Goal: Use online tool/utility: Utilize a website feature to perform a specific function

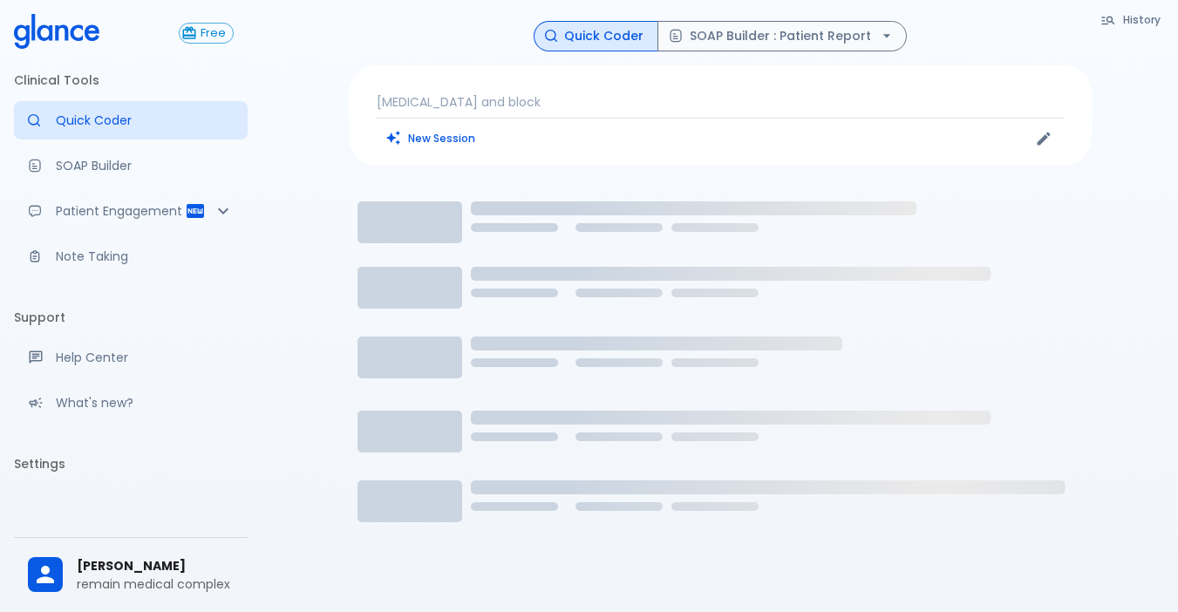
click at [450, 79] on div "ear pain and block New Session" at bounding box center [720, 115] width 743 height 100
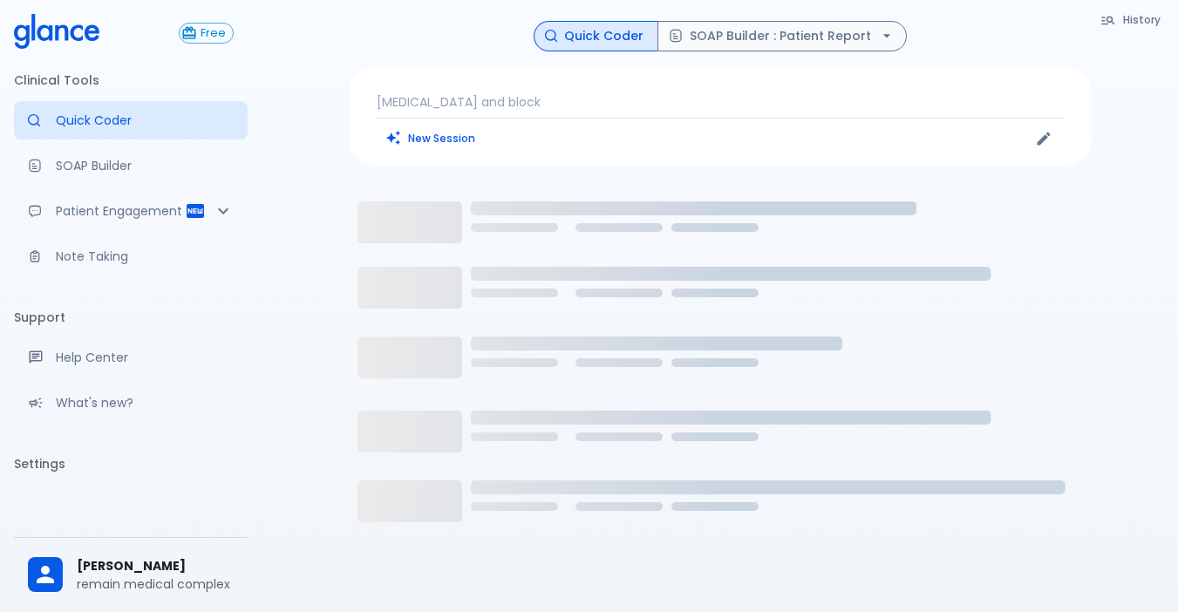
click at [515, 104] on p "[MEDICAL_DATA] and block" at bounding box center [720, 101] width 687 height 17
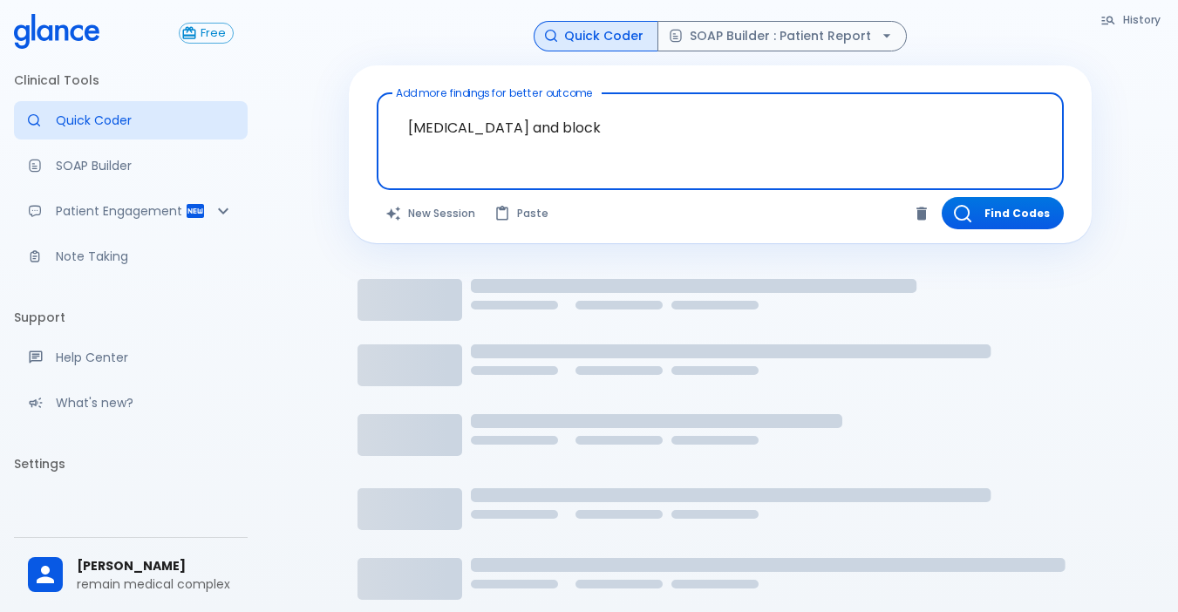
drag, startPoint x: 554, startPoint y: 129, endPoint x: 239, endPoint y: 150, distance: 315.4
click at [239, 150] on div "Free Clinical Tools Quick Coder SOAP Builder Patient Engagement Note Taking Sup…" at bounding box center [589, 365] width 1178 height 731
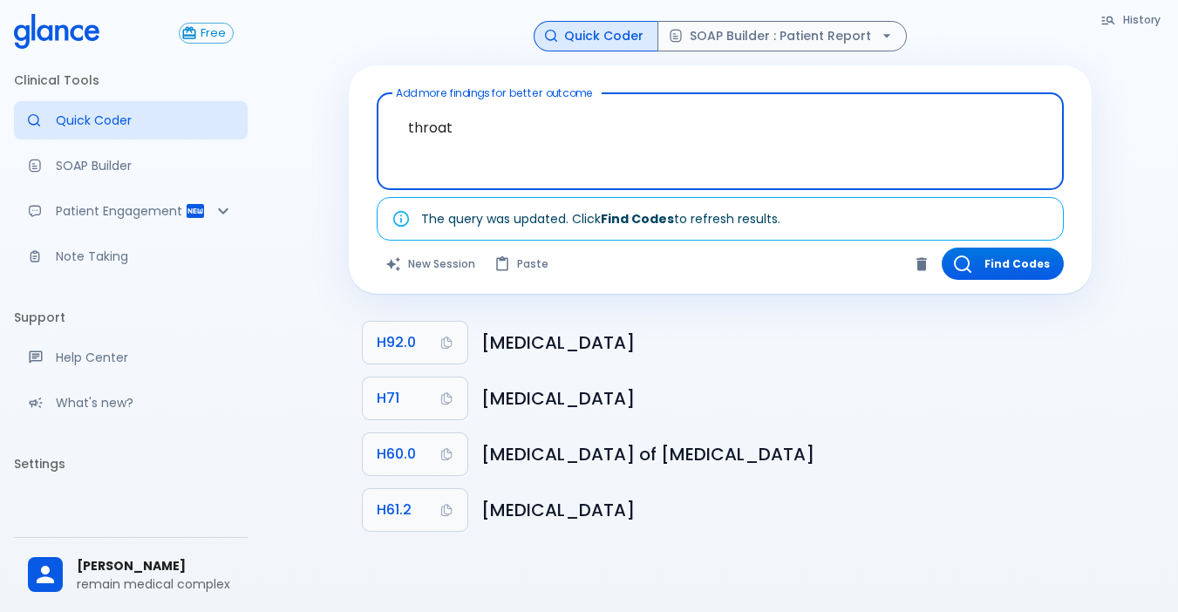
type textarea "throat p"
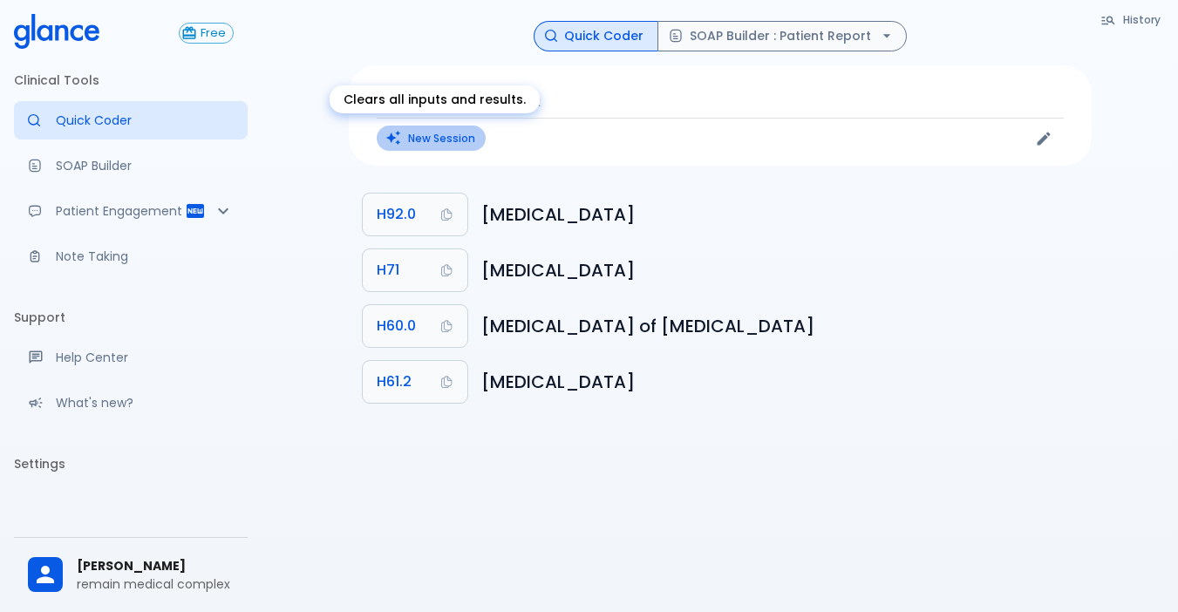
click at [443, 139] on button "New Session" at bounding box center [431, 138] width 109 height 25
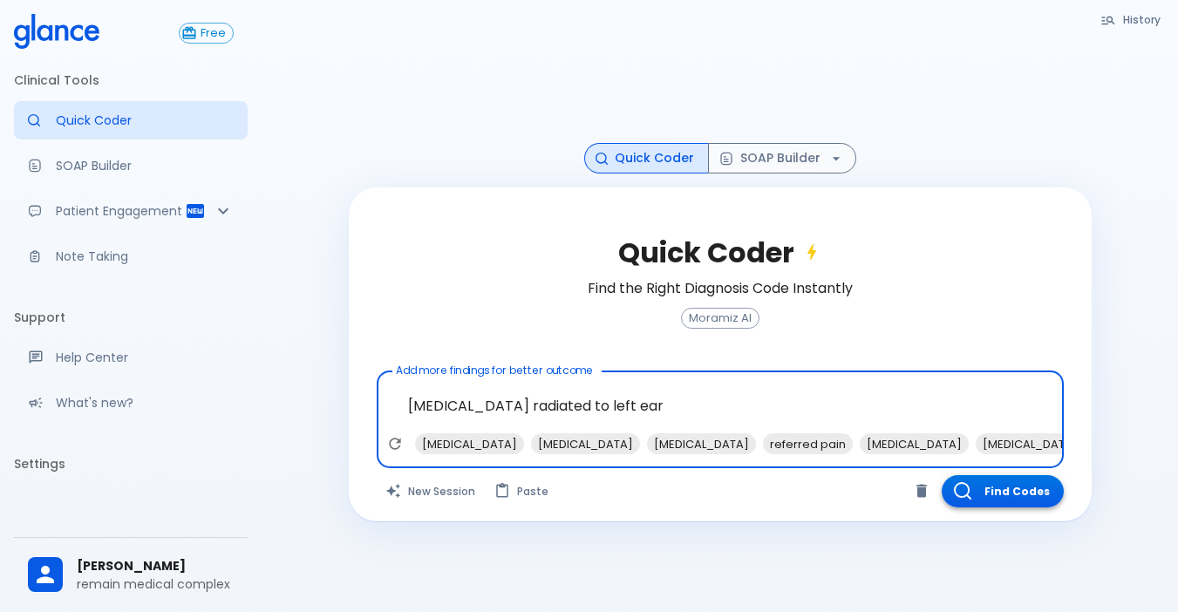
type textarea "[MEDICAL_DATA] radiated to left ear"
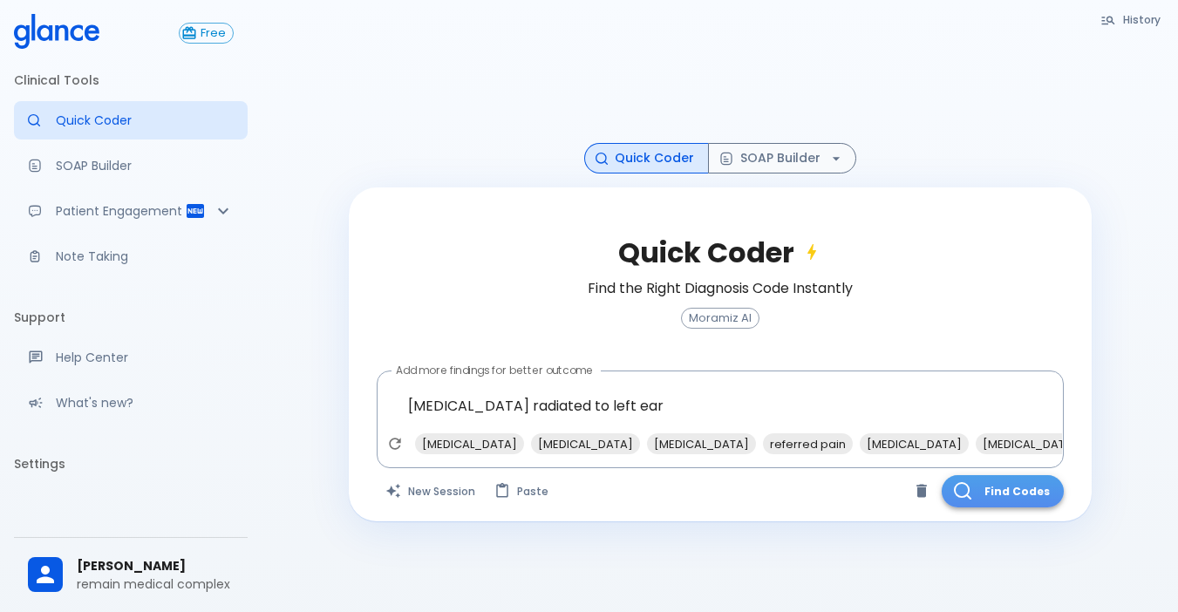
click at [984, 492] on button "Find Codes" at bounding box center [1002, 491] width 122 height 32
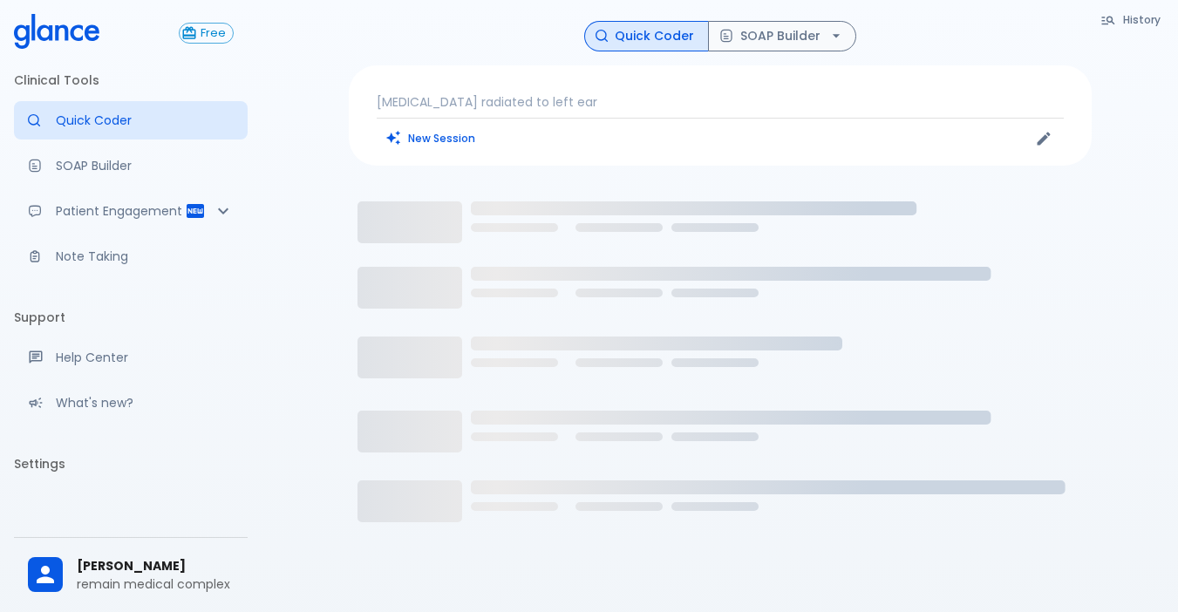
click at [590, 103] on p "[MEDICAL_DATA] radiated to left ear" at bounding box center [720, 101] width 687 height 17
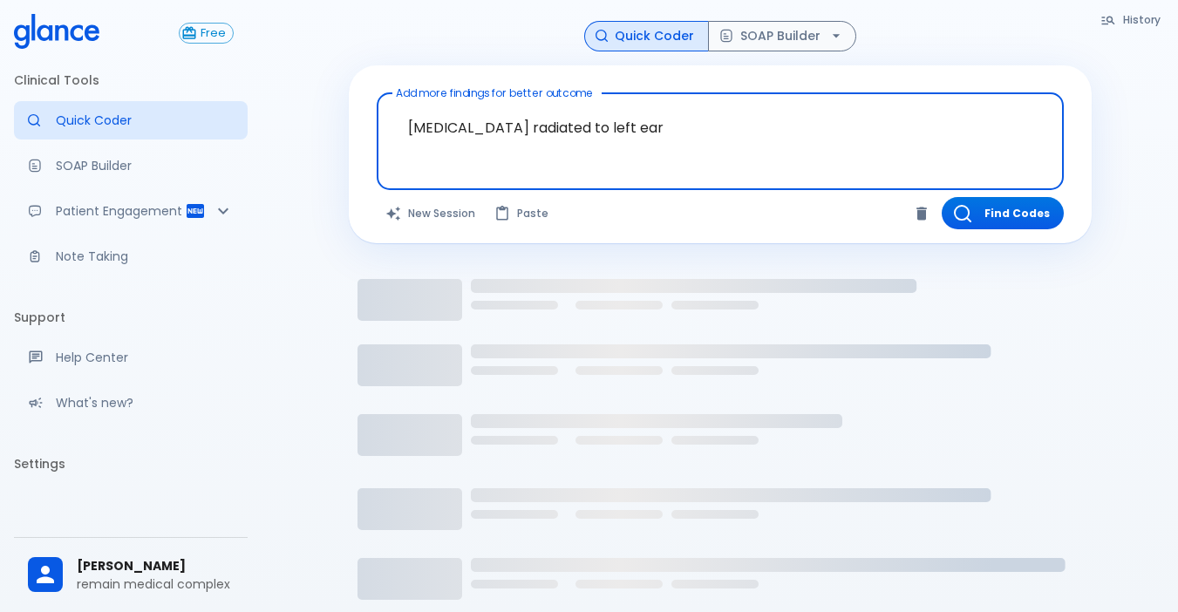
click at [645, 125] on textarea "[MEDICAL_DATA] radiated to left ear" at bounding box center [720, 127] width 662 height 55
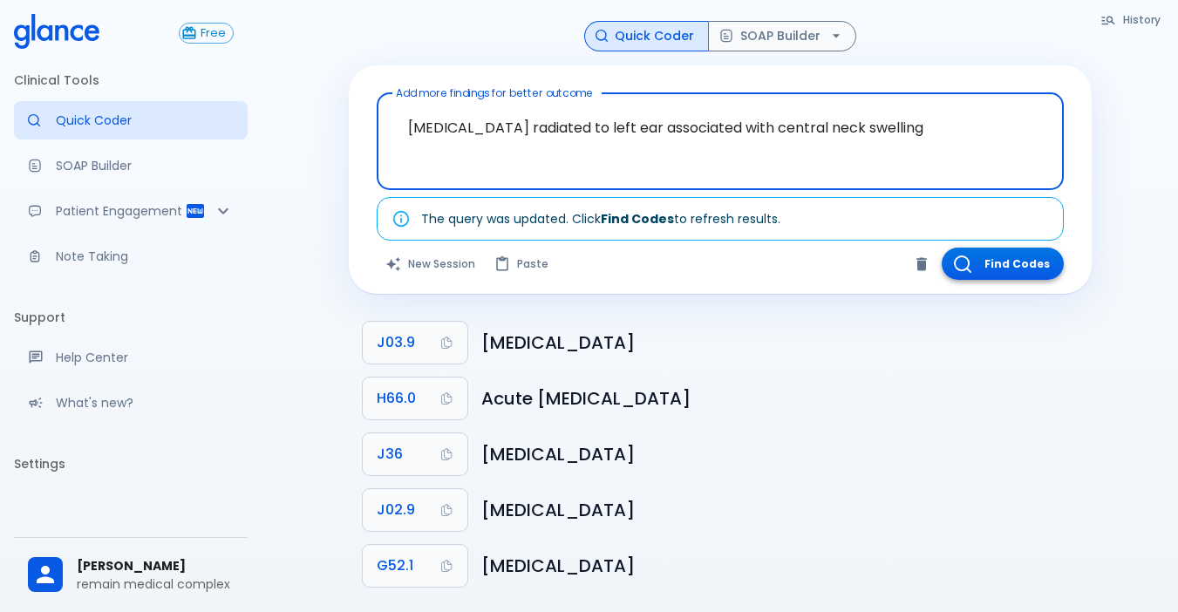
type textarea "[MEDICAL_DATA] radiated to left ear associated with central neck swelling"
click at [1016, 250] on button "Find Codes" at bounding box center [1002, 264] width 122 height 32
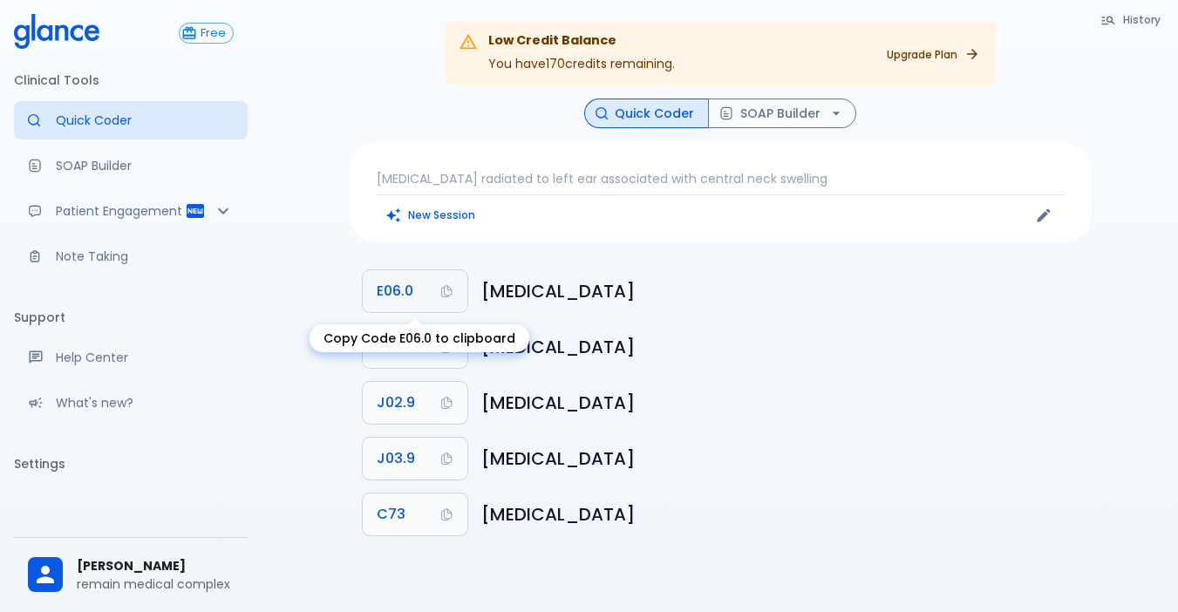
click at [411, 281] on span "E06.0" at bounding box center [395, 291] width 37 height 24
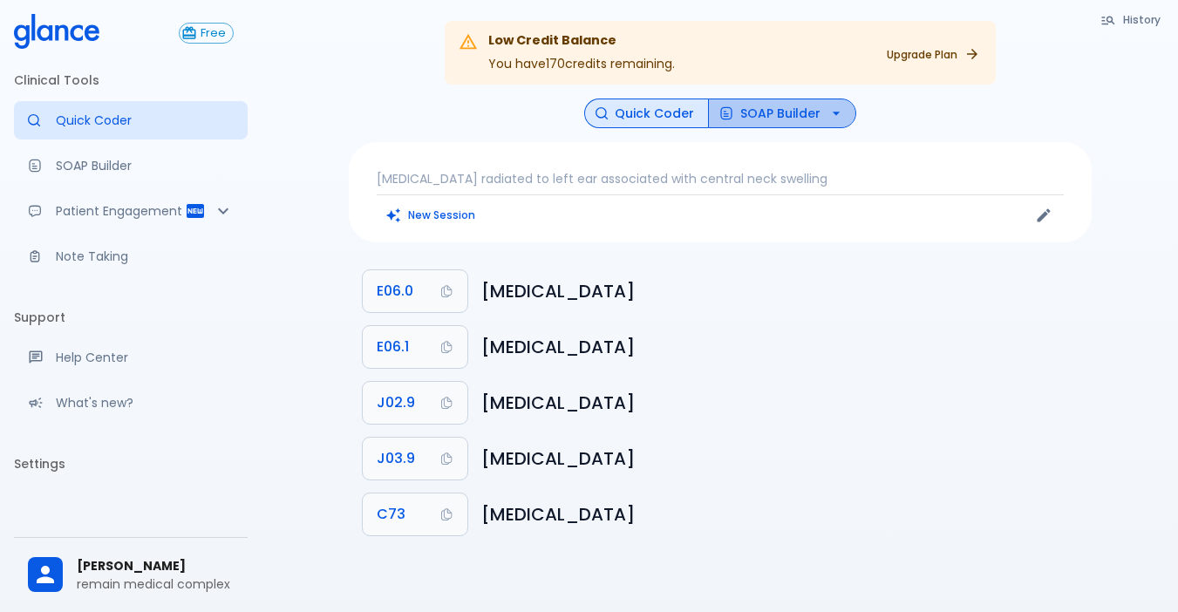
click at [787, 106] on button "SOAP Builder" at bounding box center [782, 114] width 148 height 31
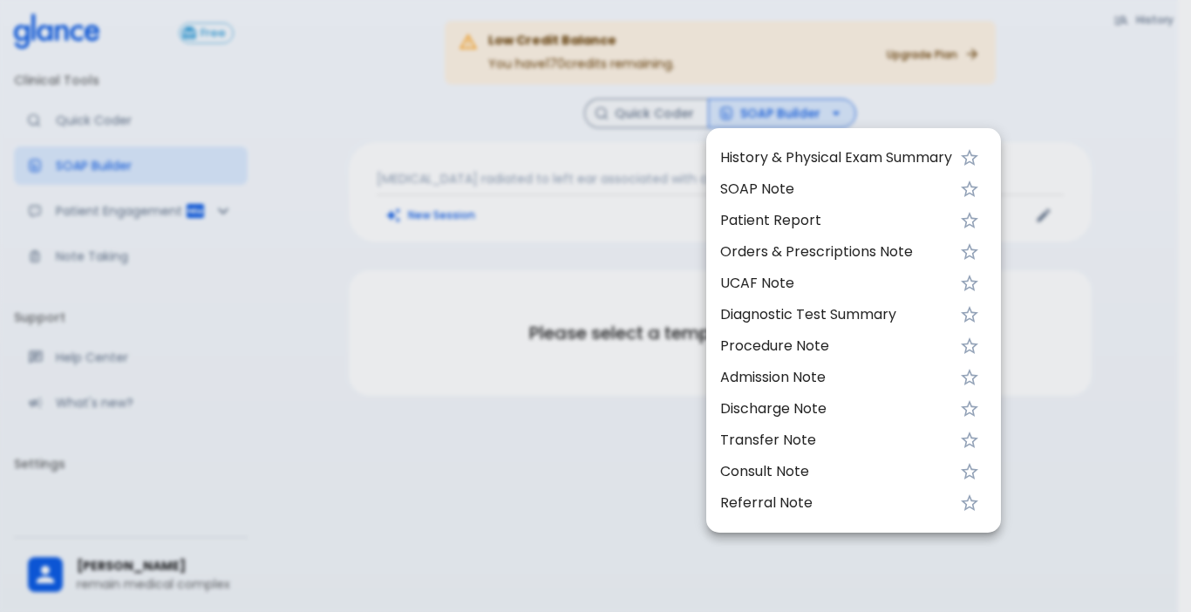
click at [811, 160] on span "History & Physical Exam Summary" at bounding box center [836, 157] width 232 height 21
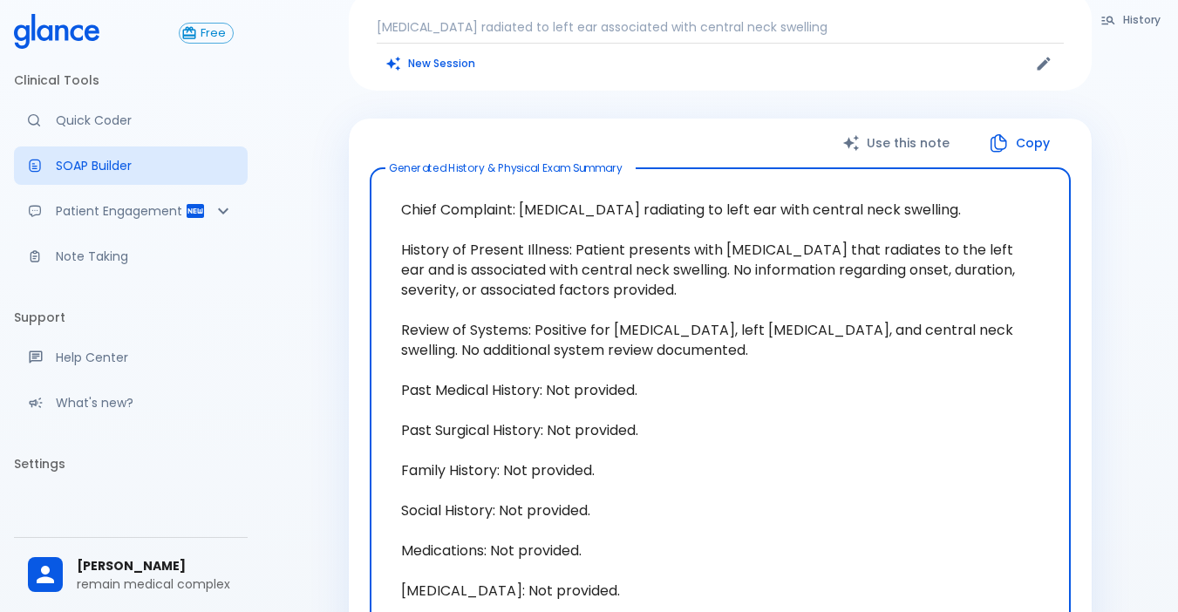
scroll to position [121, 0]
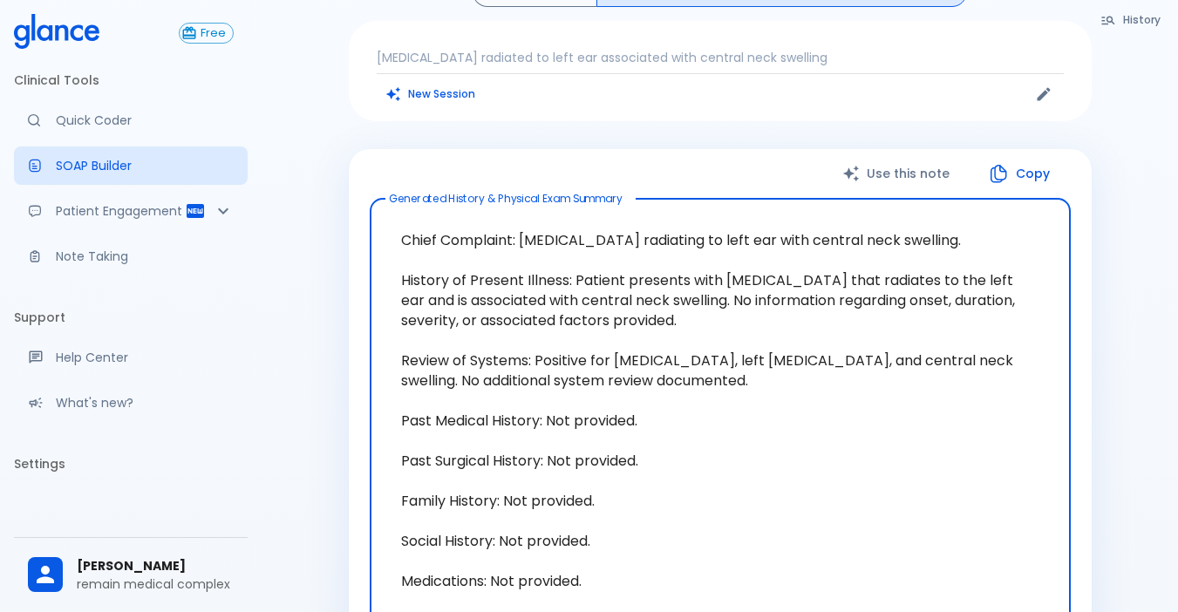
click at [914, 171] on button "Use this note" at bounding box center [898, 174] width 146 height 36
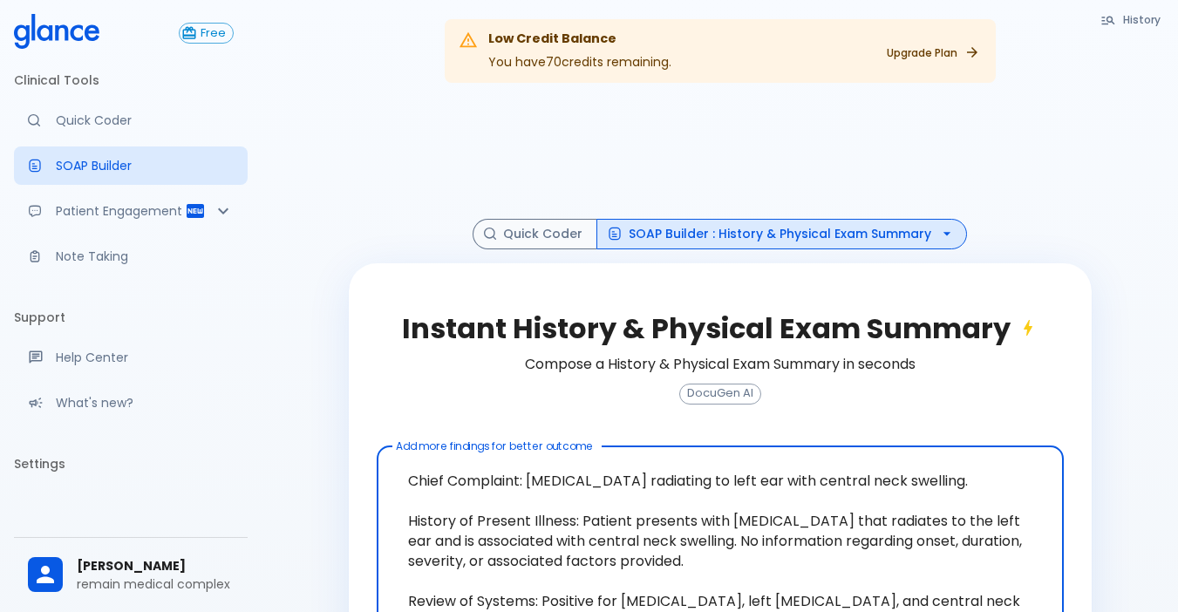
scroll to position [0, 0]
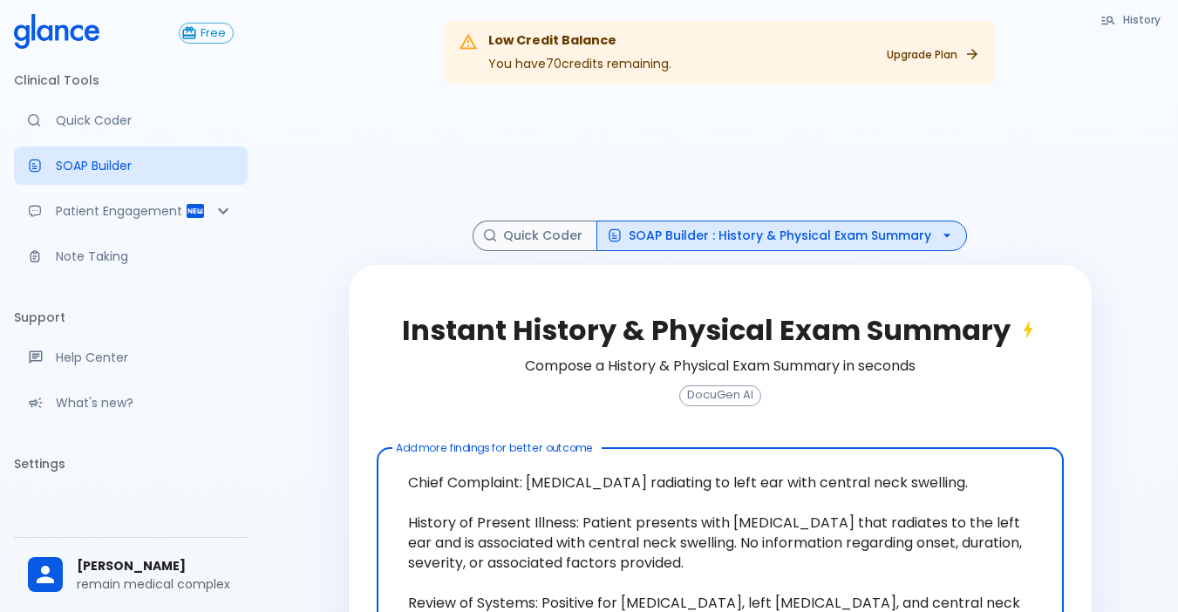
click at [948, 237] on icon "button" at bounding box center [946, 235] width 17 height 17
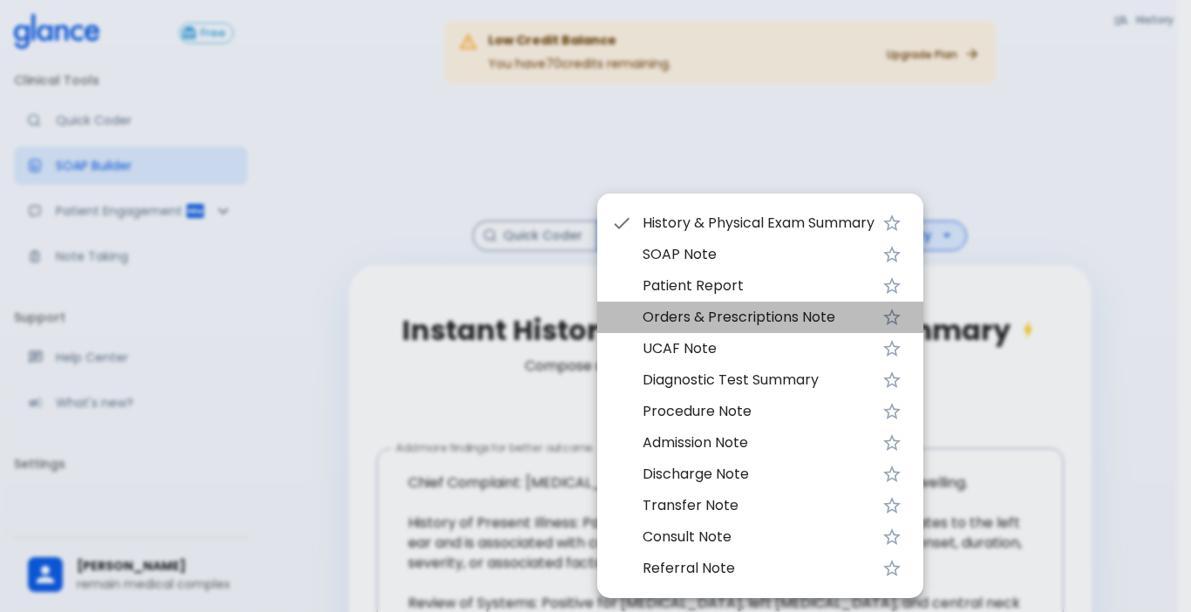
click at [717, 317] on span "Orders & Prescriptions Note" at bounding box center [758, 317] width 232 height 21
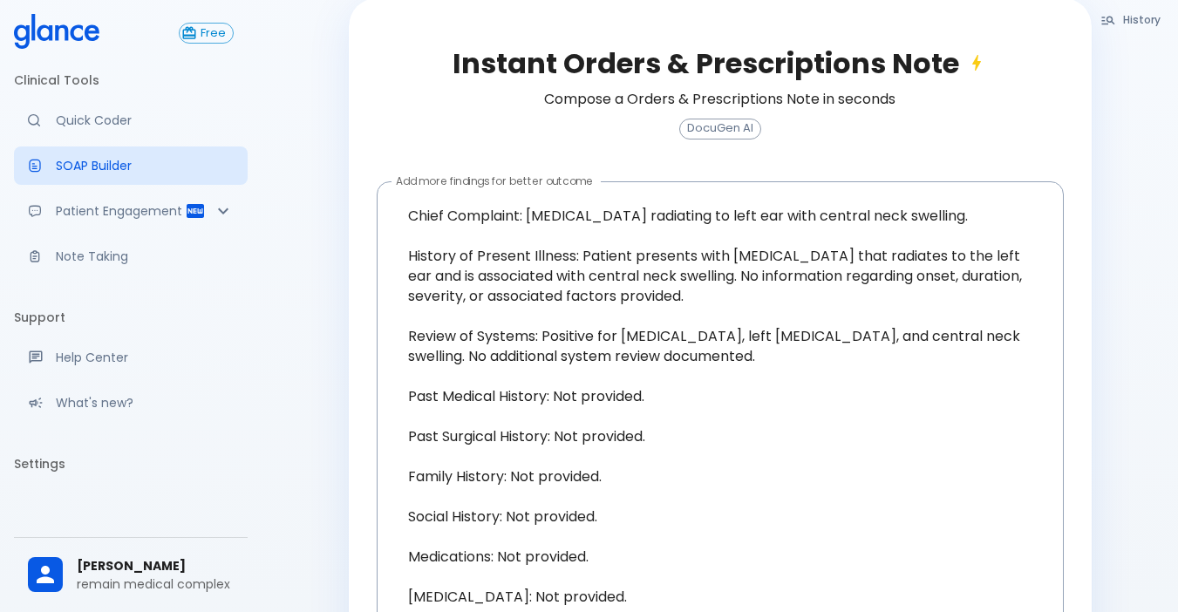
scroll to position [79, 0]
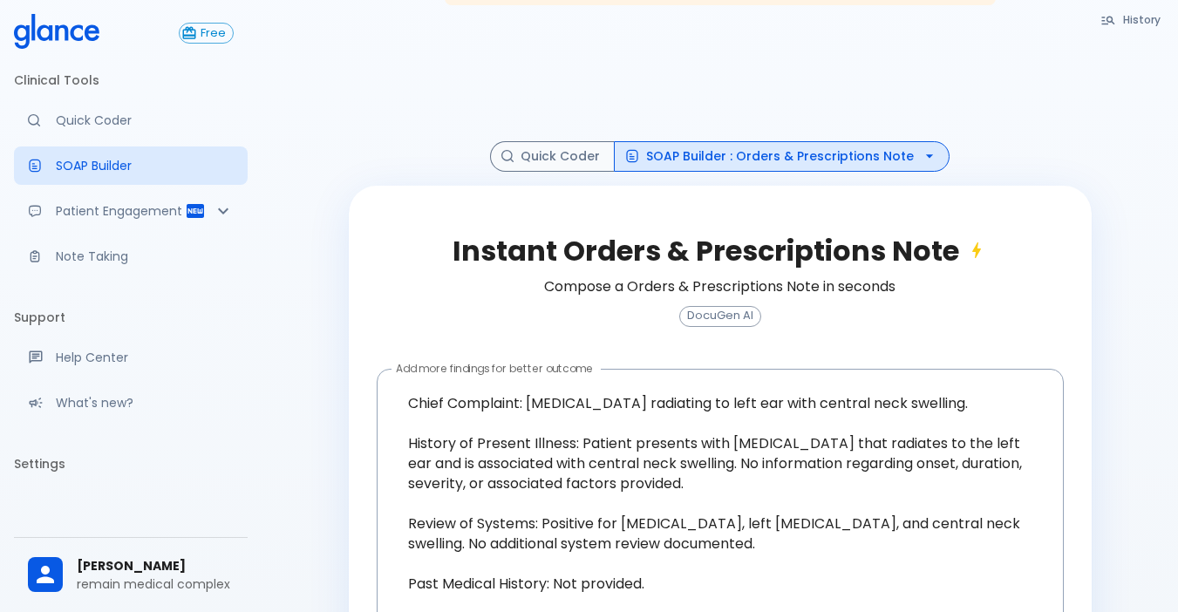
click at [786, 158] on button "SOAP Builder : Orders & Prescriptions Note" at bounding box center [782, 156] width 336 height 31
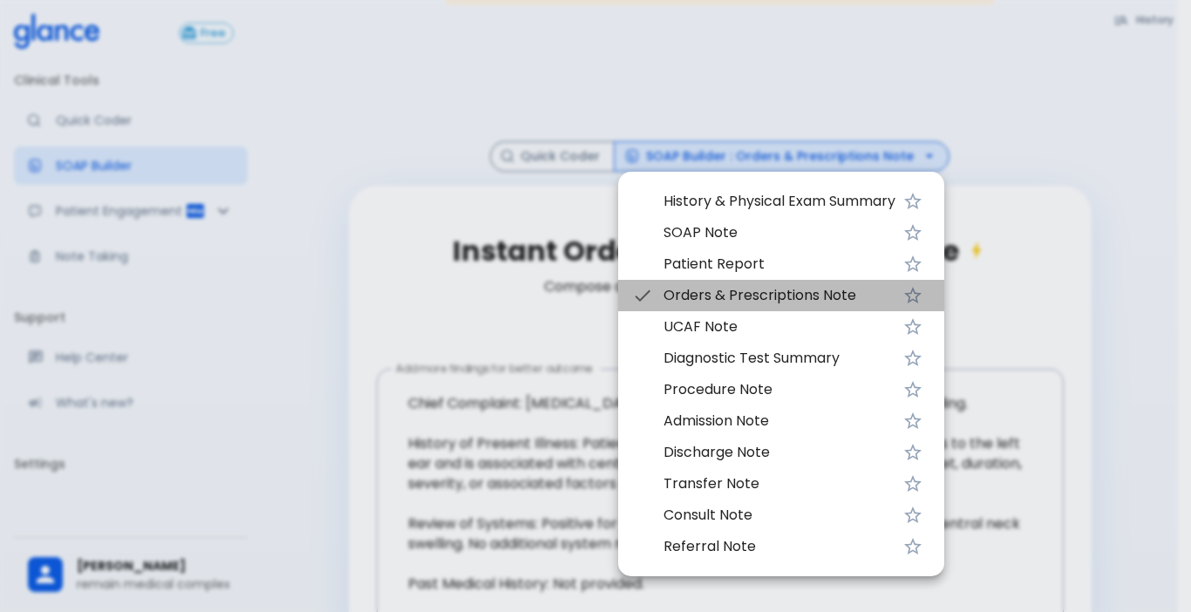
click at [715, 296] on span "Orders & Prescriptions Note" at bounding box center [779, 295] width 232 height 21
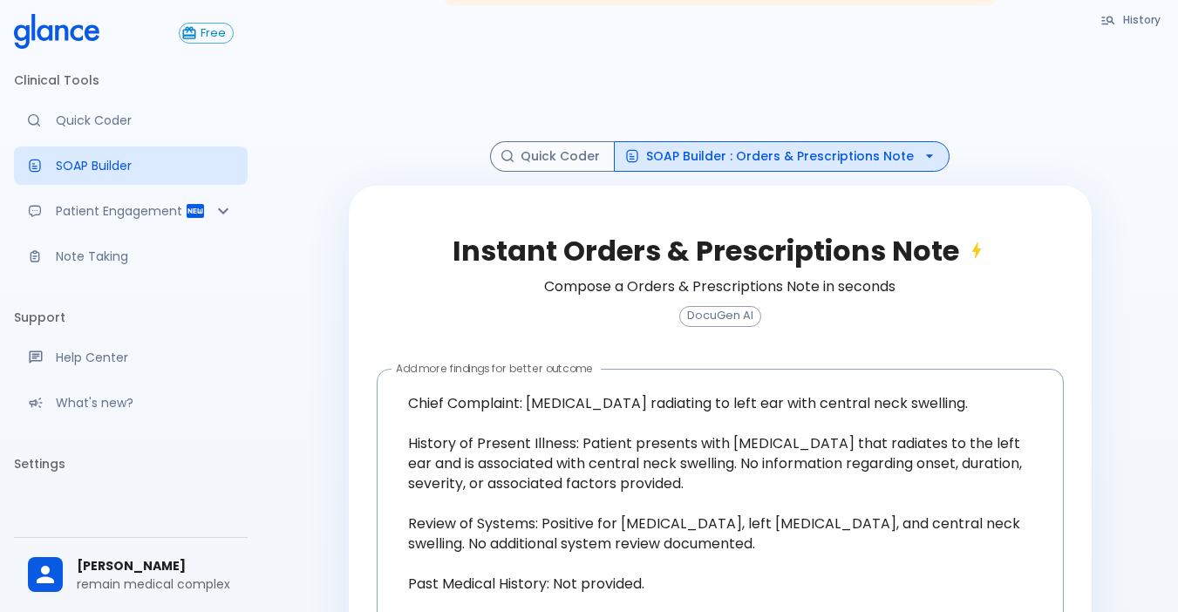
click at [737, 282] on h6 "Compose a Orders & Prescriptions Note in seconds" at bounding box center [719, 287] width 351 height 24
click at [832, 267] on h2 "Instant Orders & Prescriptions Note" at bounding box center [719, 250] width 534 height 33
click at [837, 254] on h2 "Instant Orders & Prescriptions Note" at bounding box center [719, 250] width 534 height 33
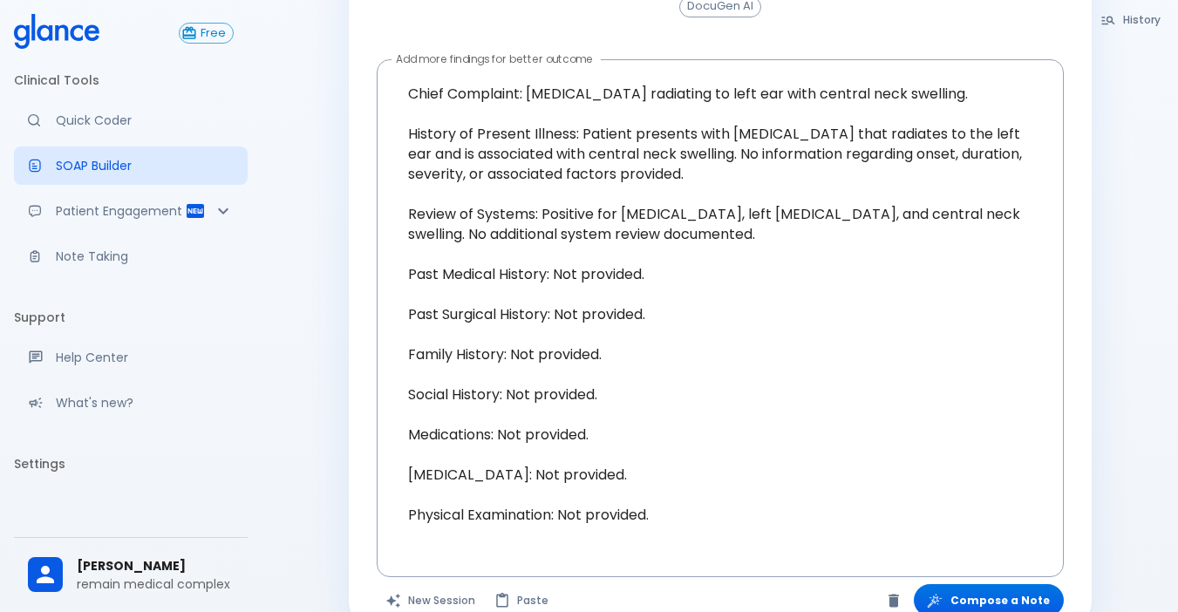
scroll to position [428, 0]
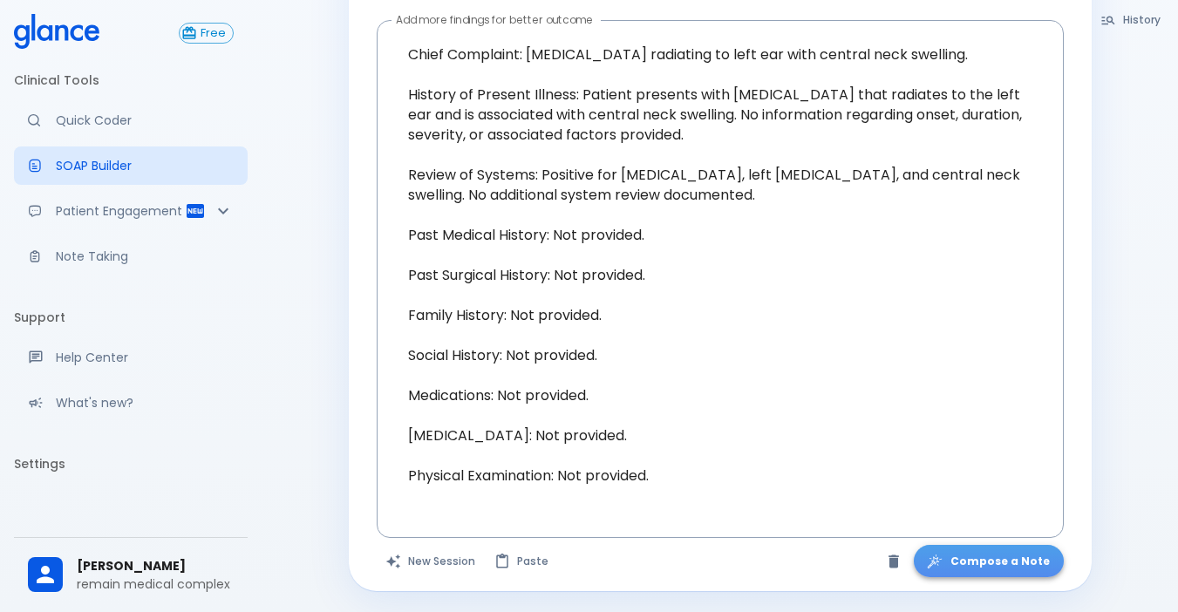
click at [1010, 563] on button "Compose a Note" at bounding box center [989, 561] width 150 height 32
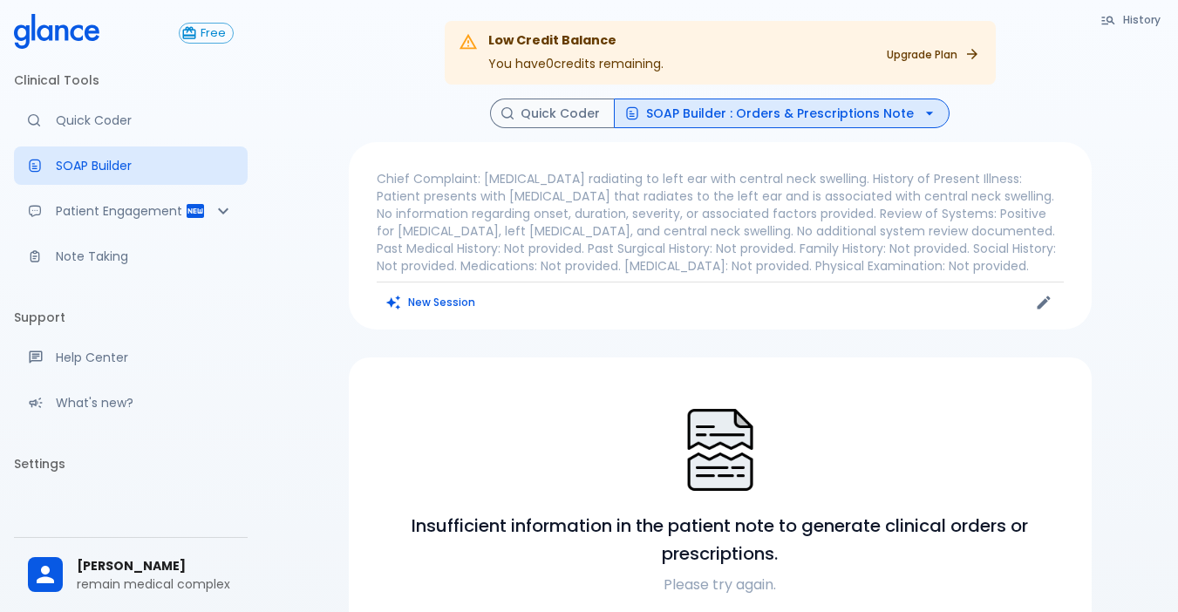
scroll to position [0, 0]
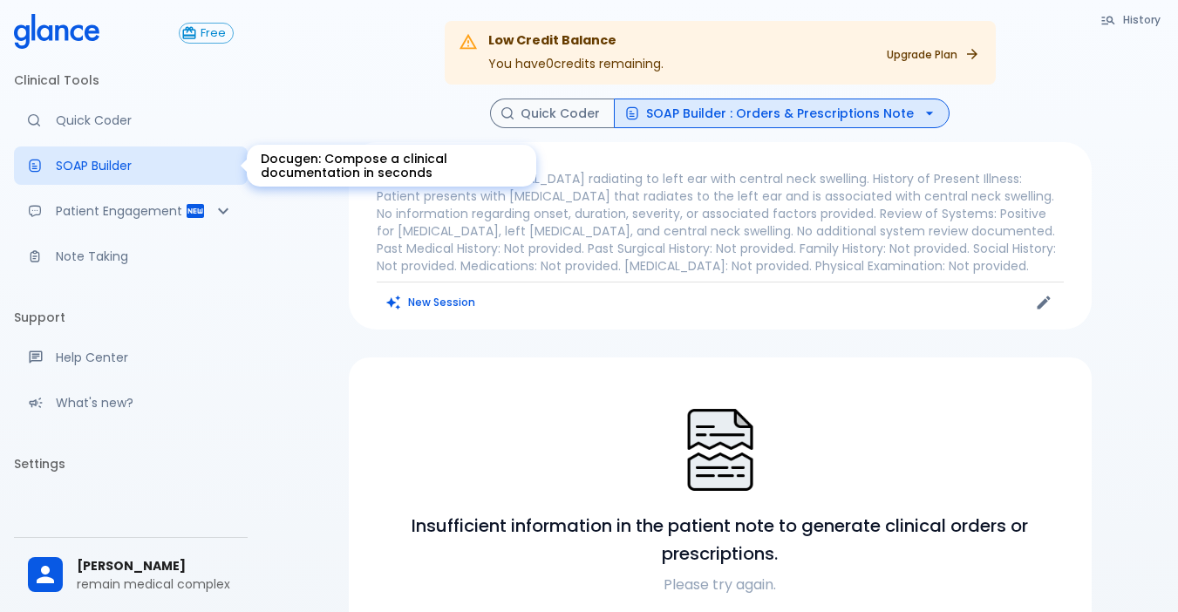
click at [128, 162] on p "SOAP Builder" at bounding box center [145, 165] width 178 height 17
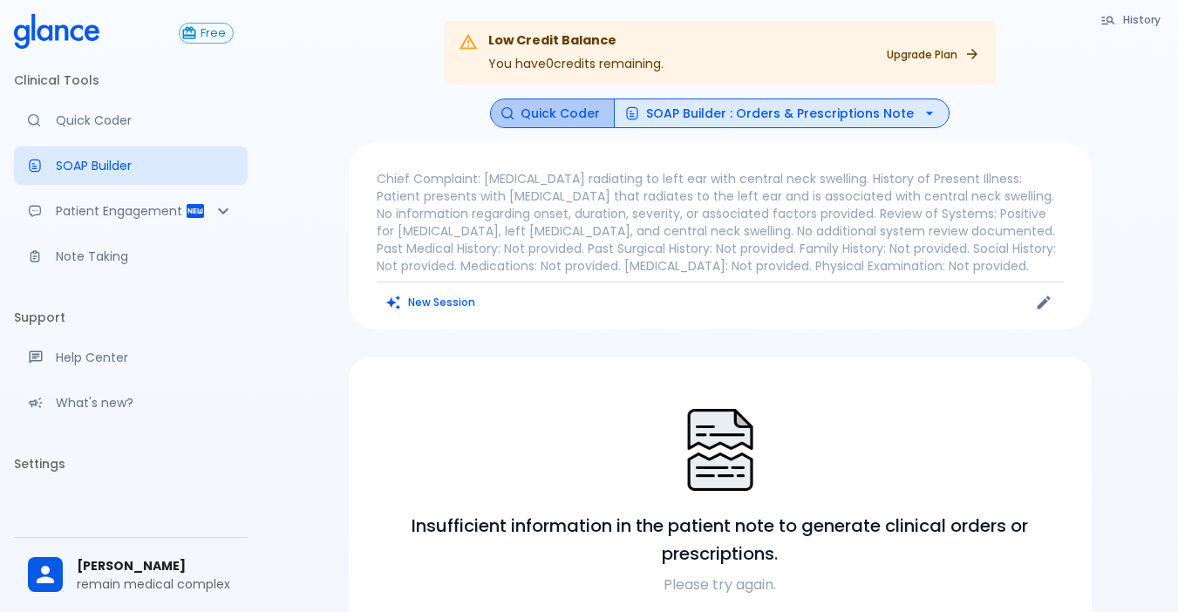
click at [574, 106] on button "Quick Coder" at bounding box center [552, 114] width 125 height 31
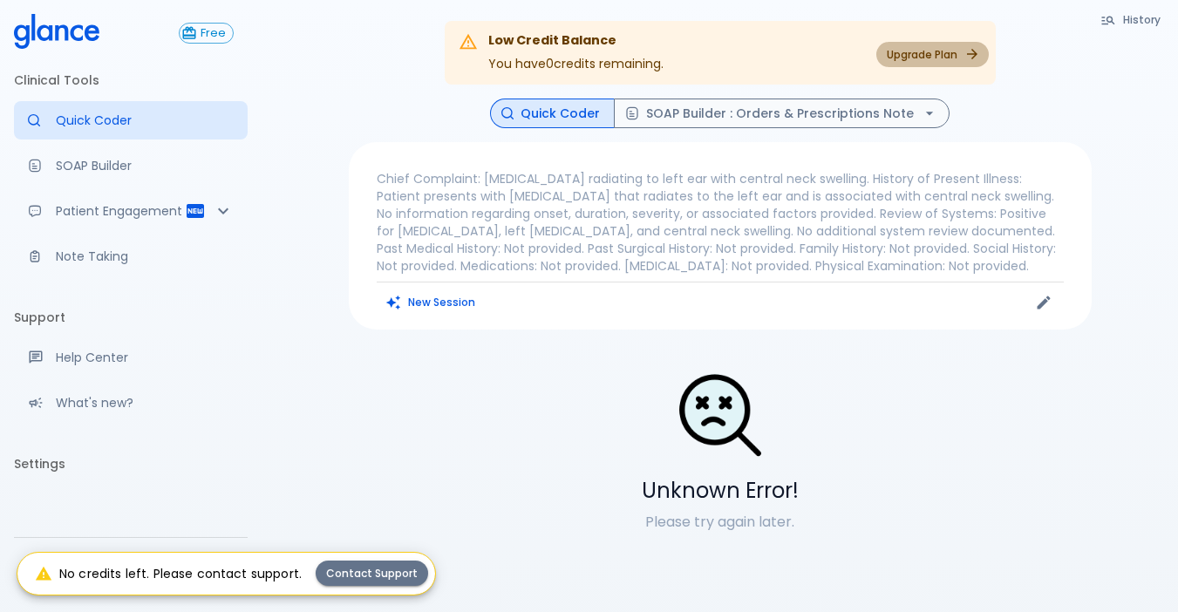
click at [961, 53] on link "Upgrade Plan" at bounding box center [932, 54] width 112 height 25
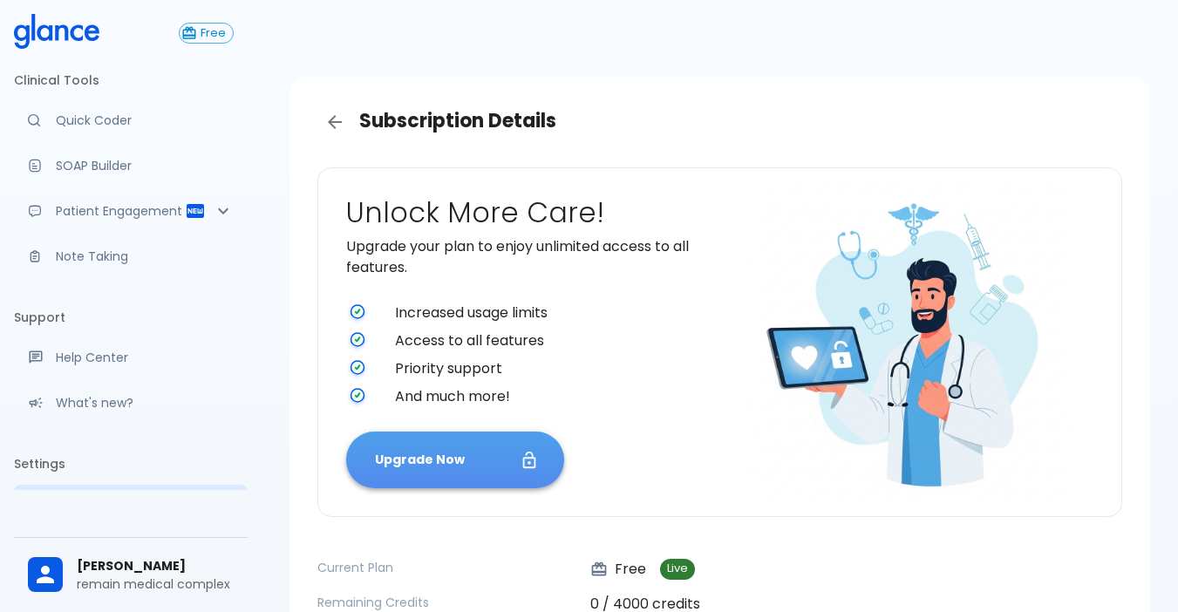
click at [423, 466] on button "Upgrade Now" at bounding box center [455, 459] width 218 height 57
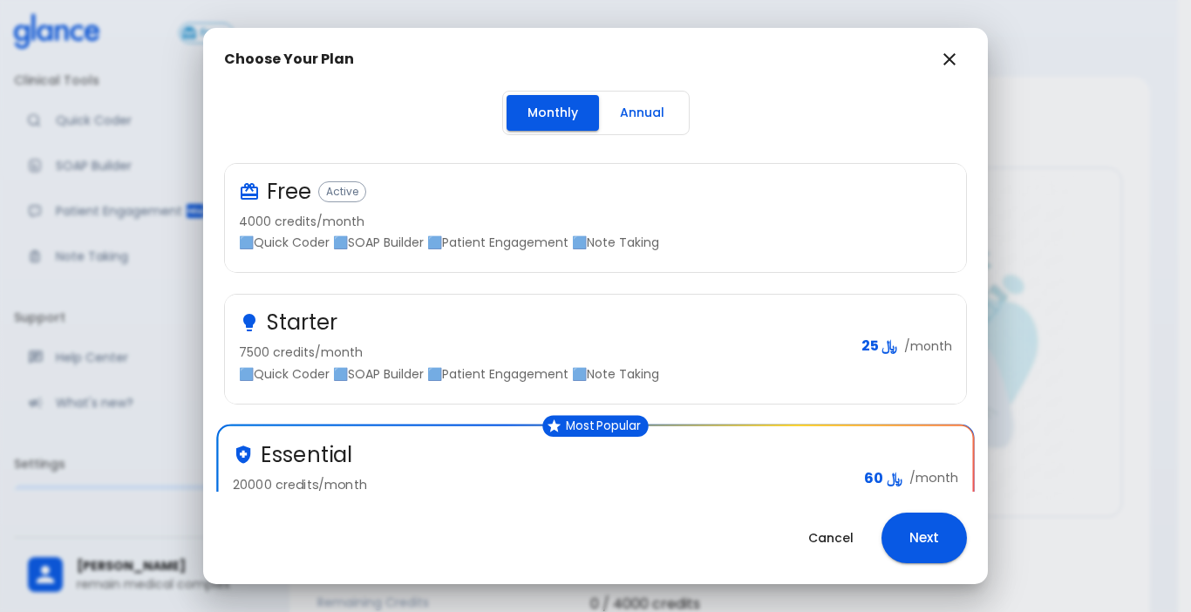
click at [658, 231] on div "Free Active 4000 credits/month 🟦Quick Coder 🟦SOAP Builder 🟦Patient Engagement 🟦…" at bounding box center [588, 215] width 699 height 74
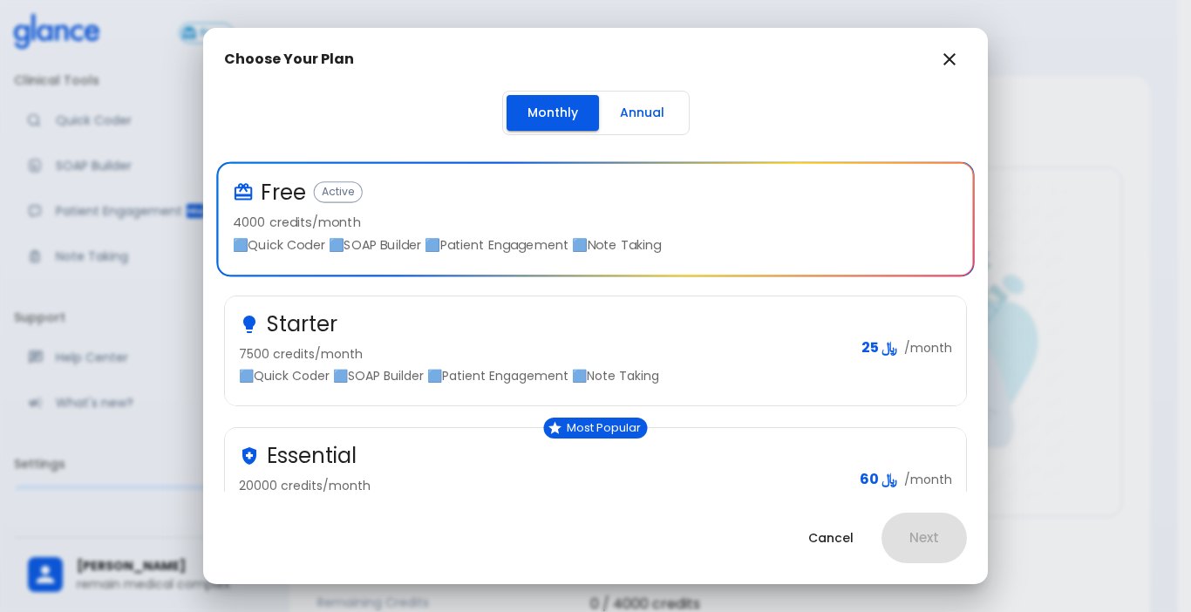
click at [948, 56] on icon "button" at bounding box center [949, 59] width 21 height 21
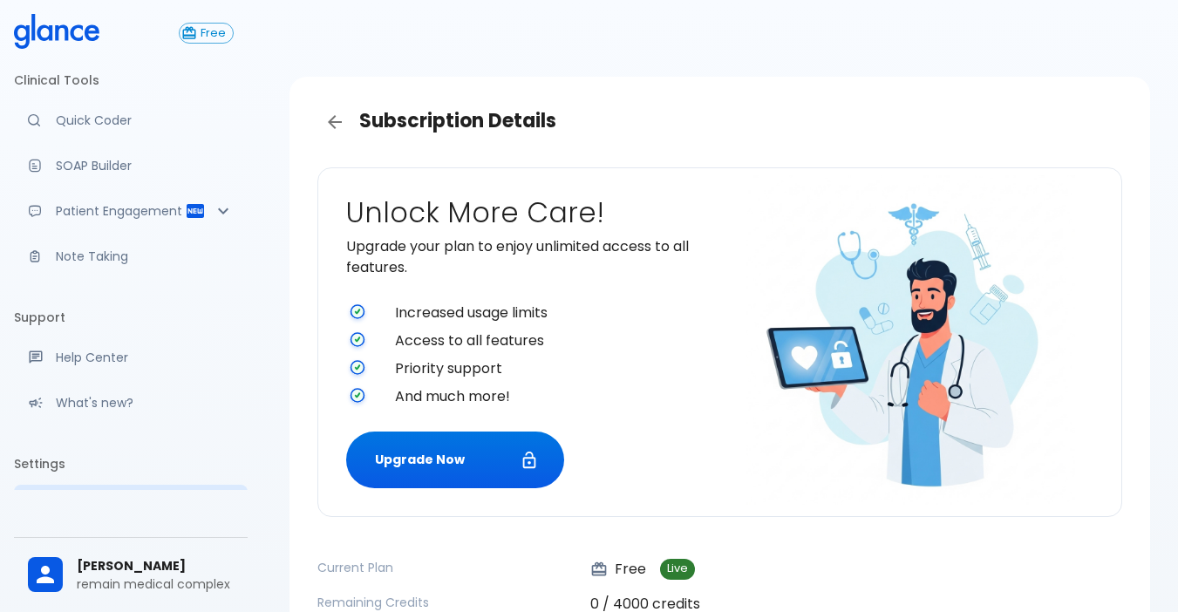
click at [82, 26] on icon at bounding box center [76, 32] width 13 height 17
